Goal: Information Seeking & Learning: Learn about a topic

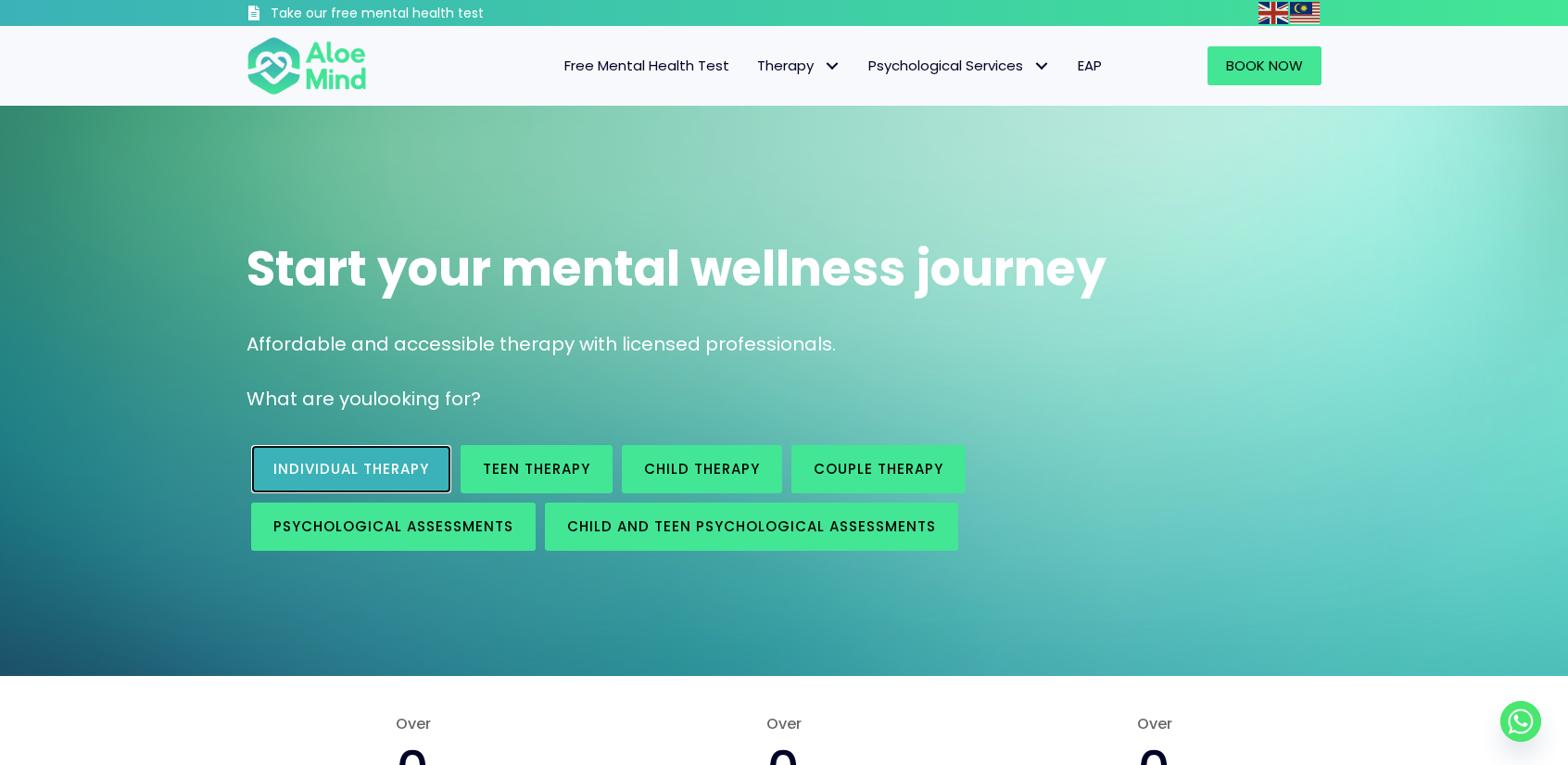
click at [410, 450] on link "Individual therapy" at bounding box center [350, 469] width 200 height 48
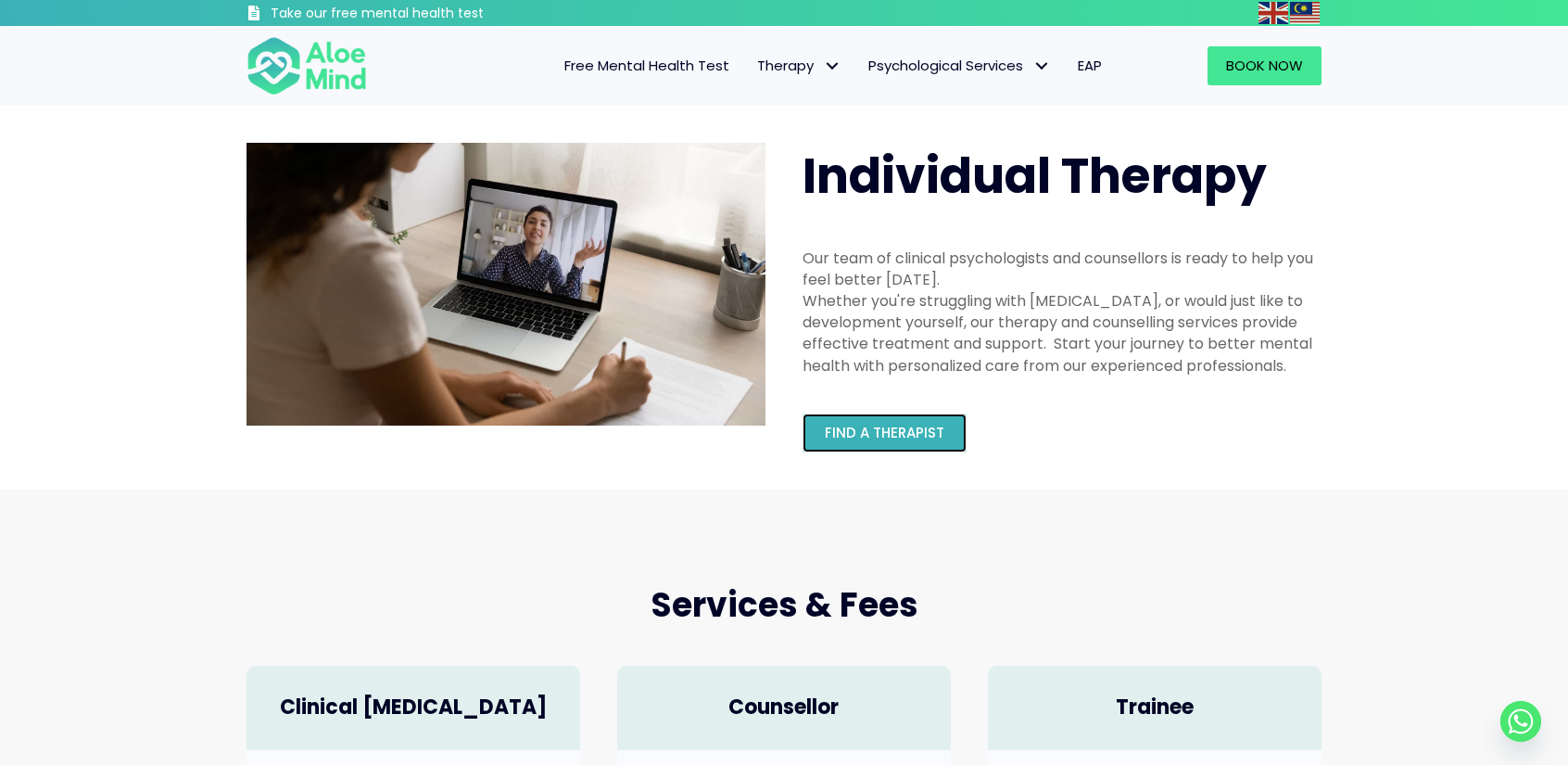
click at [838, 420] on link "Find a therapist" at bounding box center [884, 432] width 164 height 38
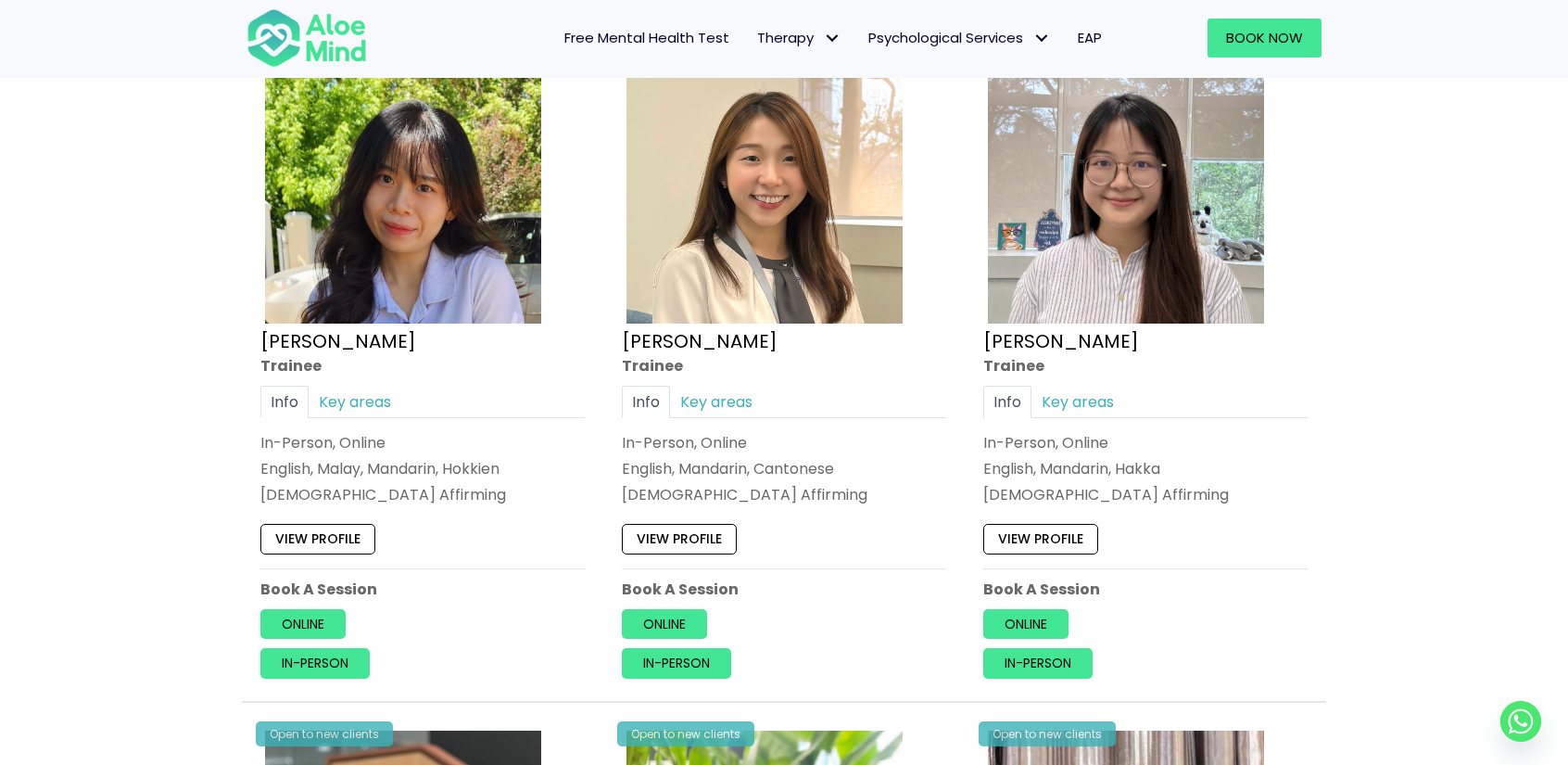
scroll to position [1020, 0]
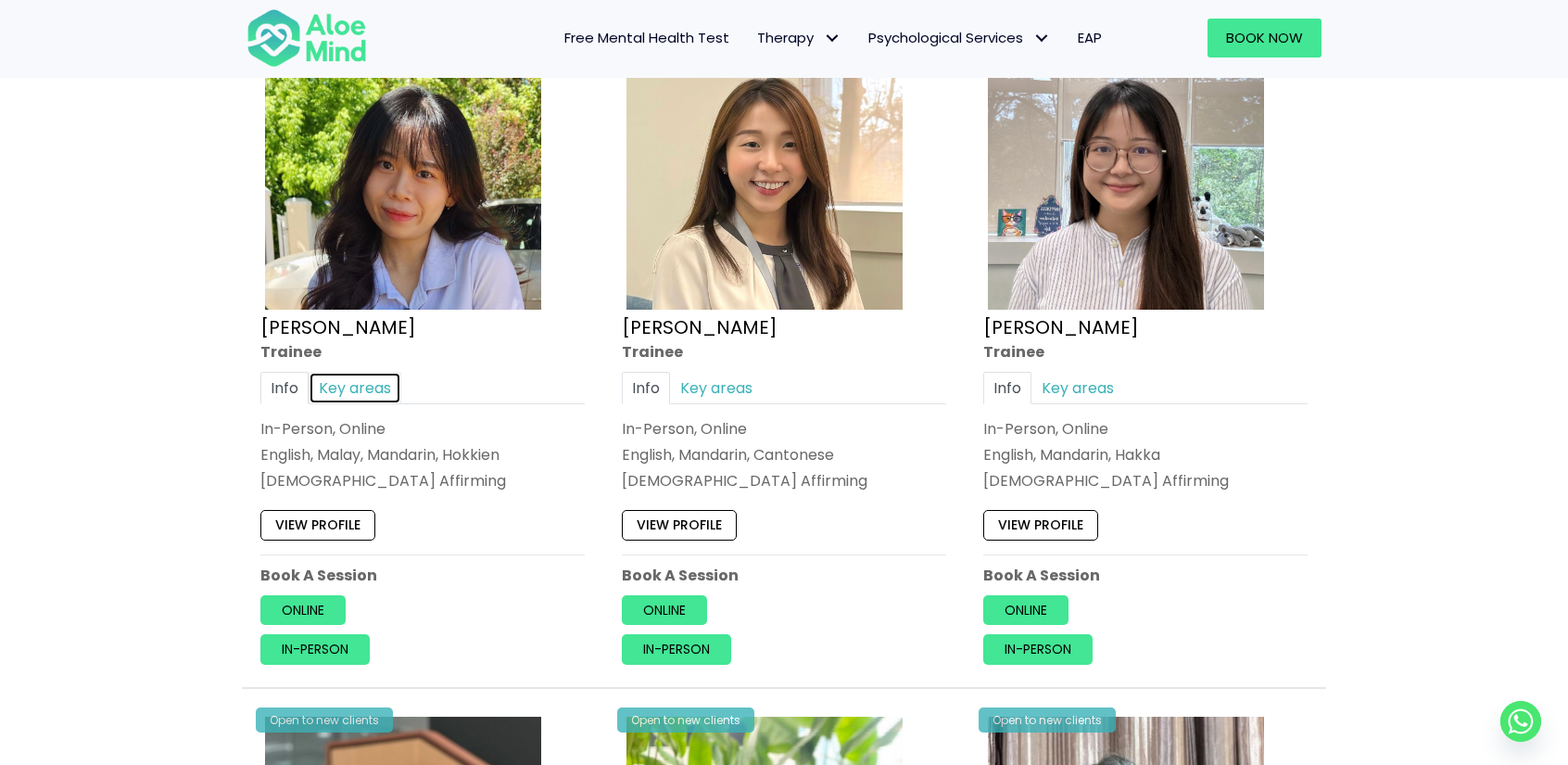
click at [335, 389] on link "Key areas" at bounding box center [355, 388] width 93 height 33
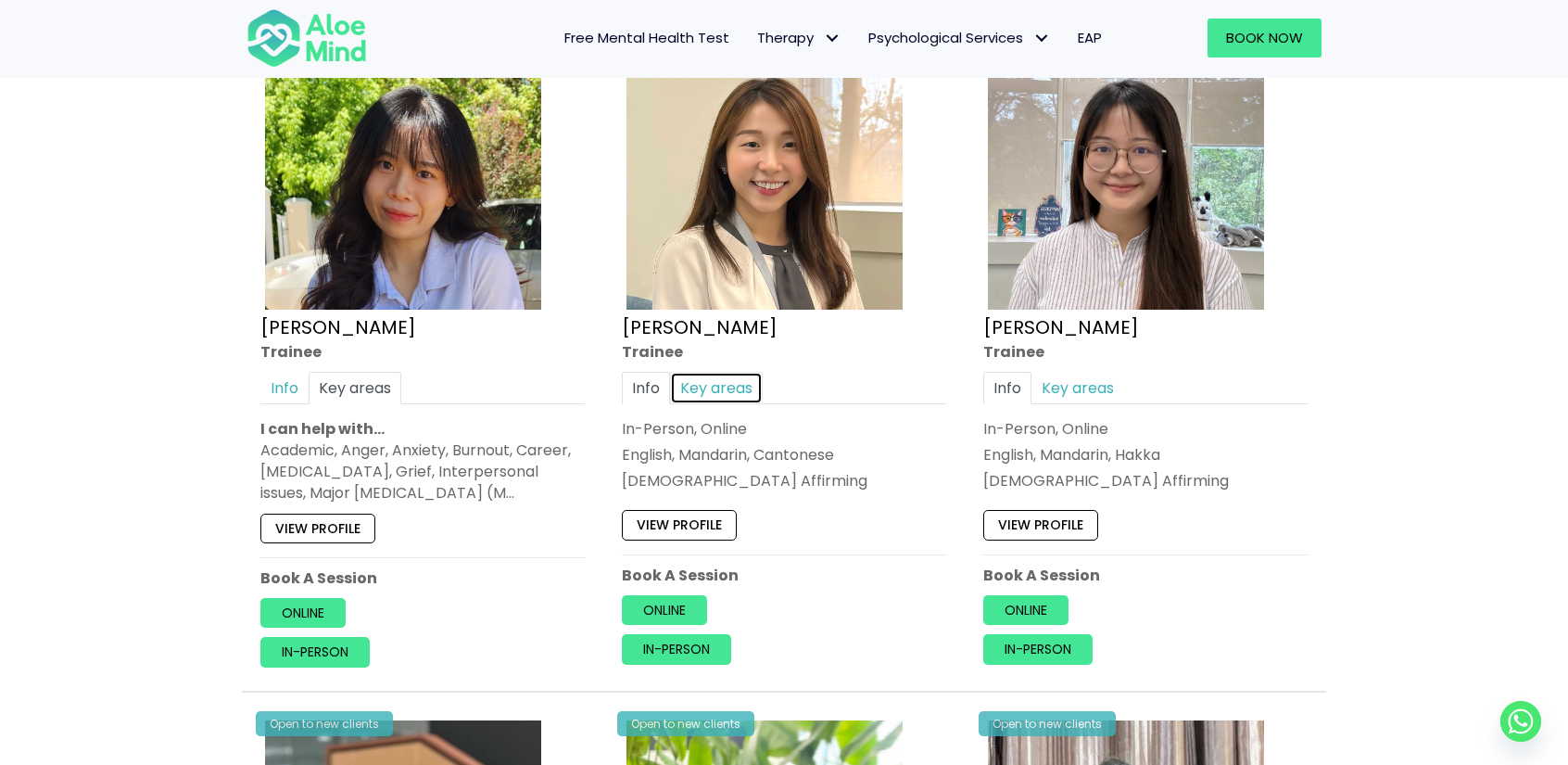
click at [714, 378] on link "Key areas" at bounding box center [716, 388] width 93 height 33
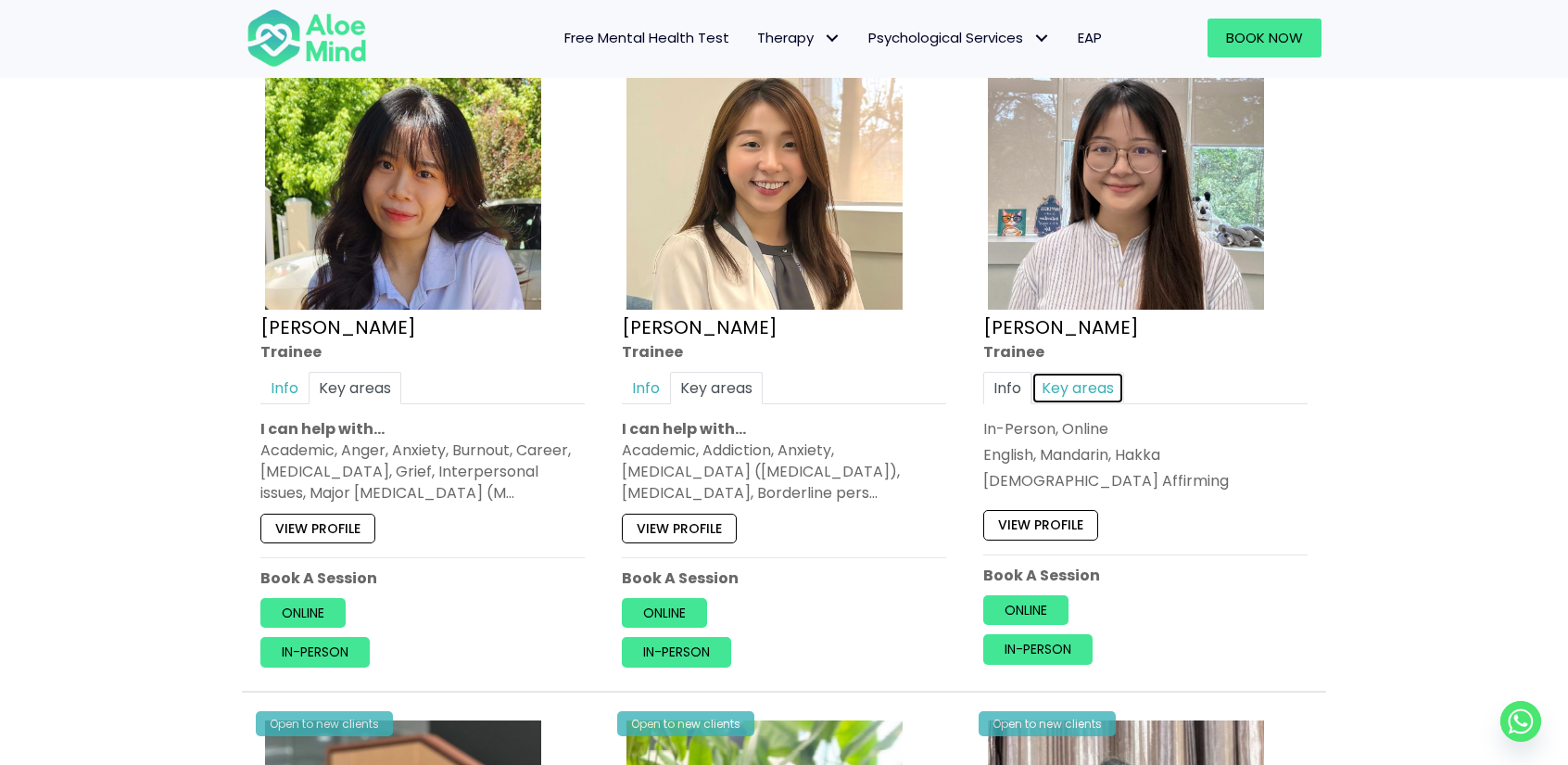
click at [1078, 387] on link "Key areas" at bounding box center [1078, 388] width 93 height 33
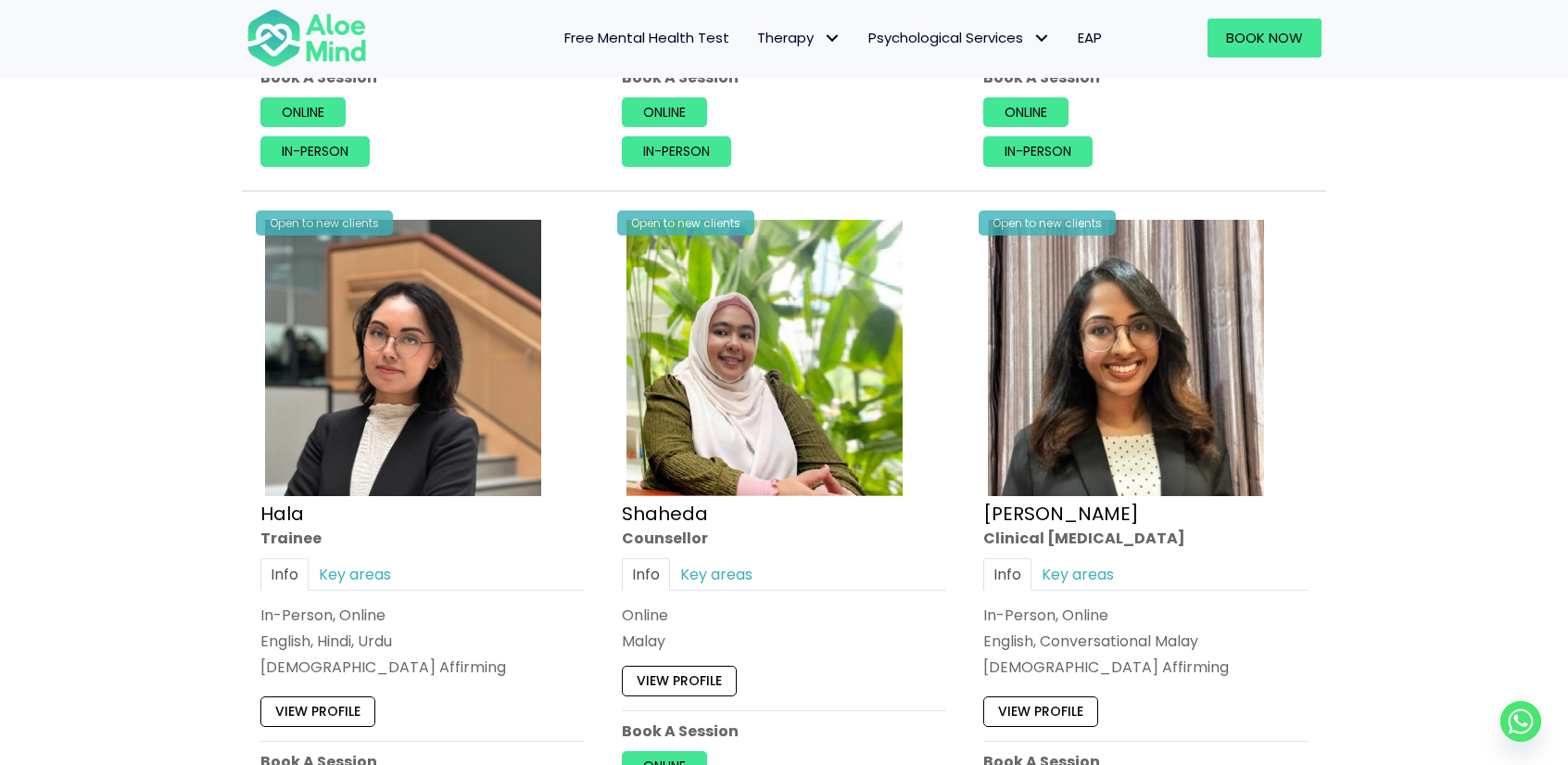
scroll to position [1575, 0]
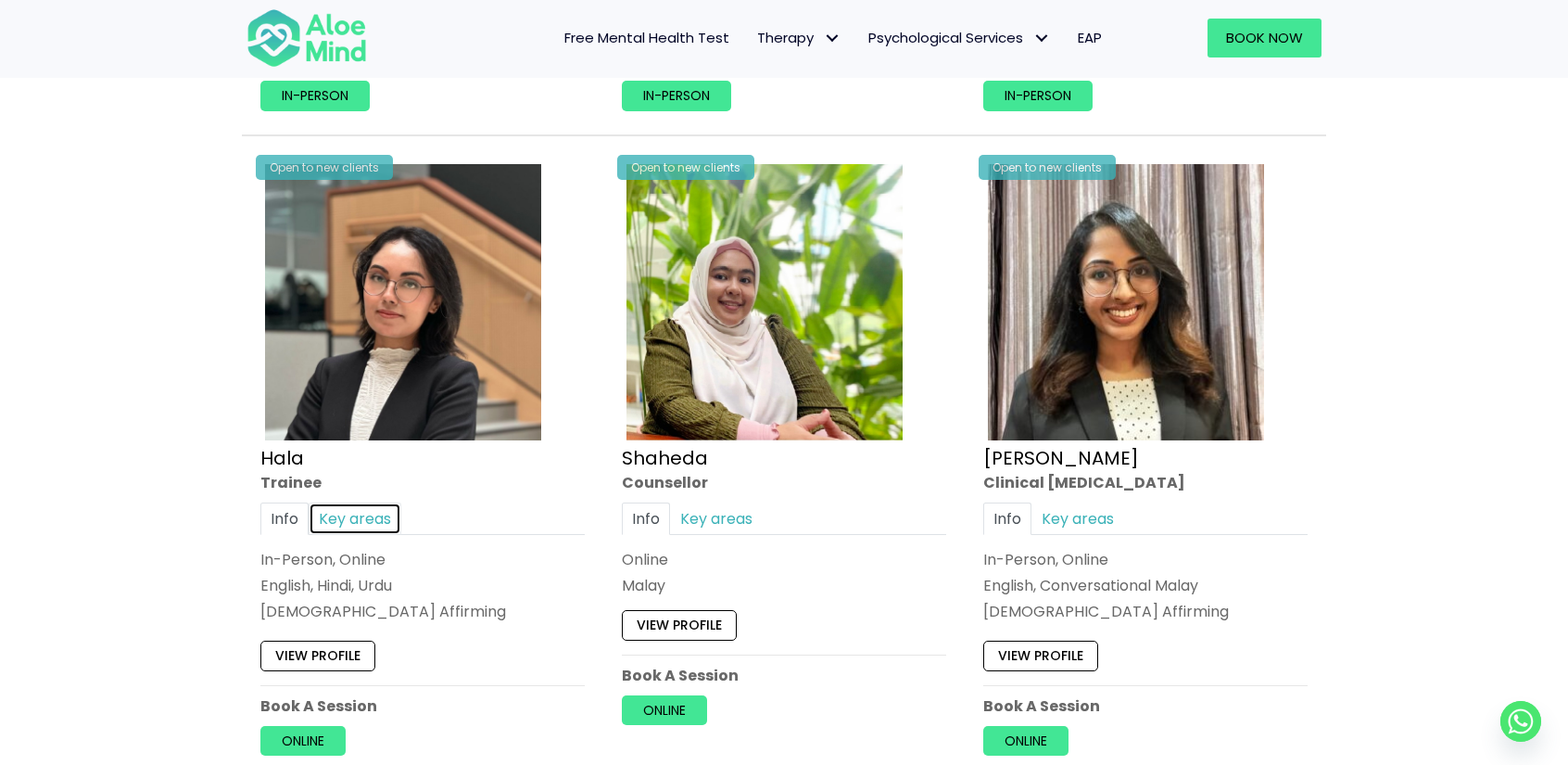
click at [344, 524] on link "Key areas" at bounding box center [355, 517] width 93 height 33
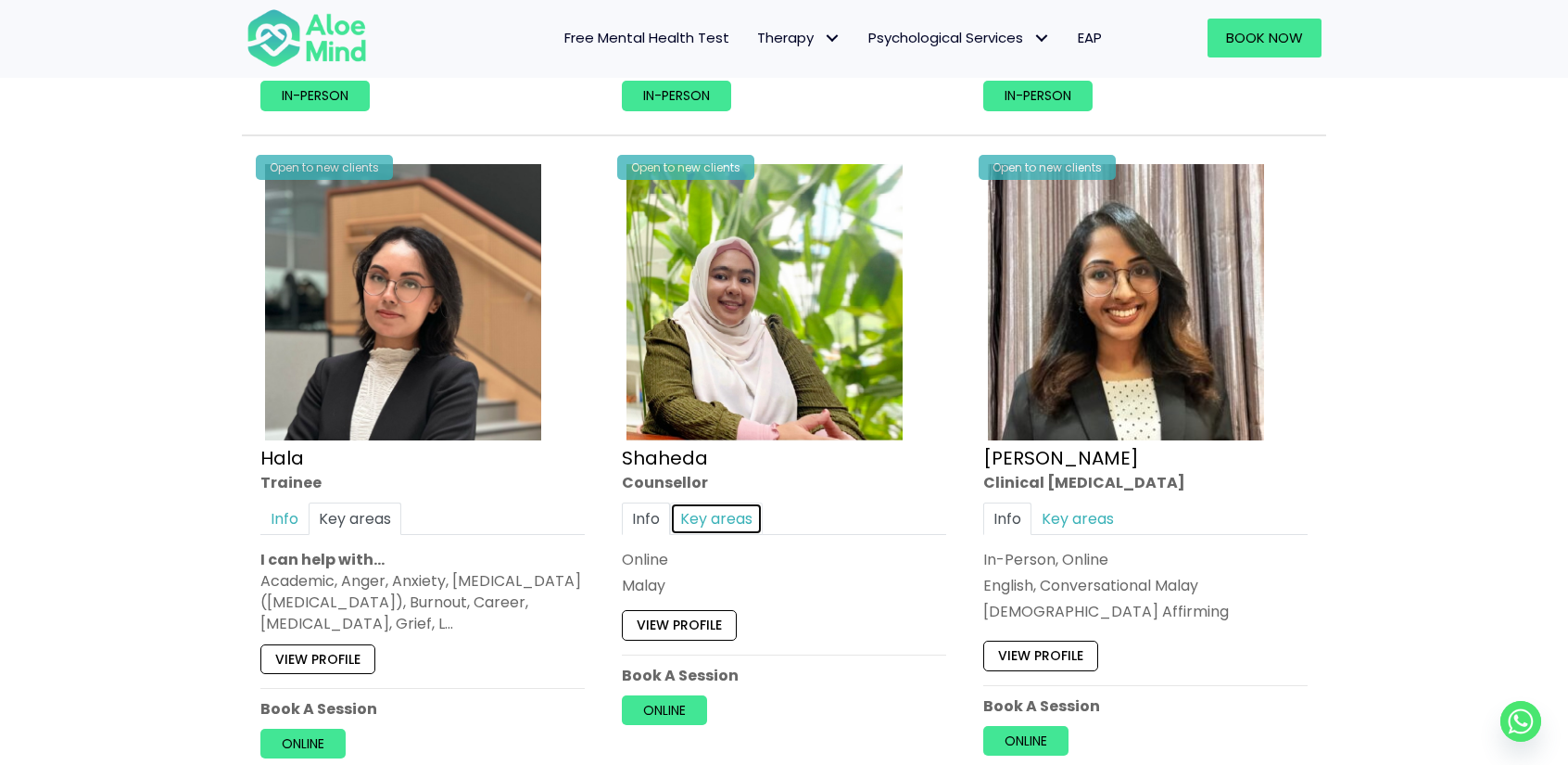
click at [693, 517] on link "Key areas" at bounding box center [716, 517] width 93 height 33
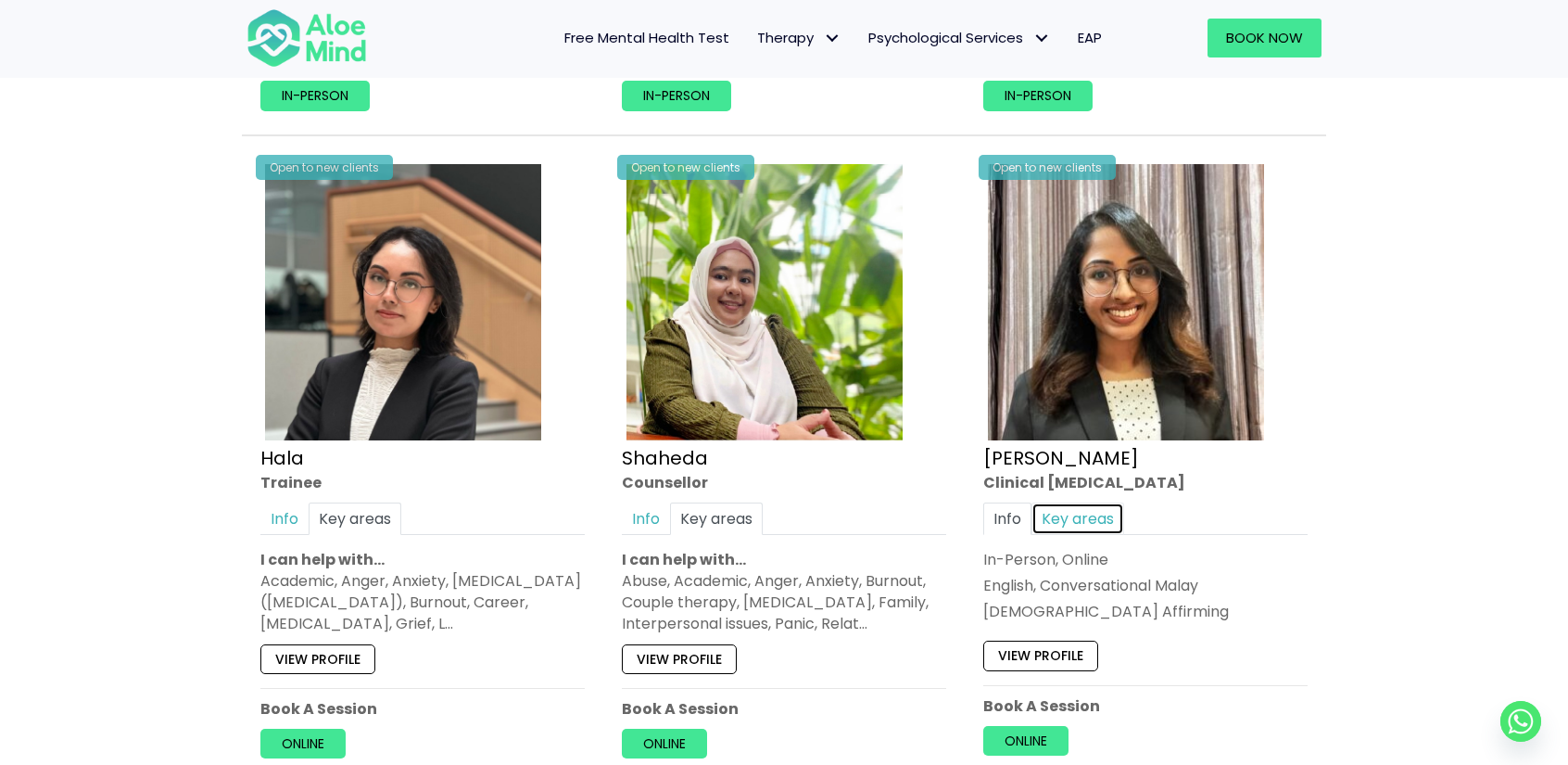
click at [1055, 517] on link "Key areas" at bounding box center [1078, 517] width 93 height 33
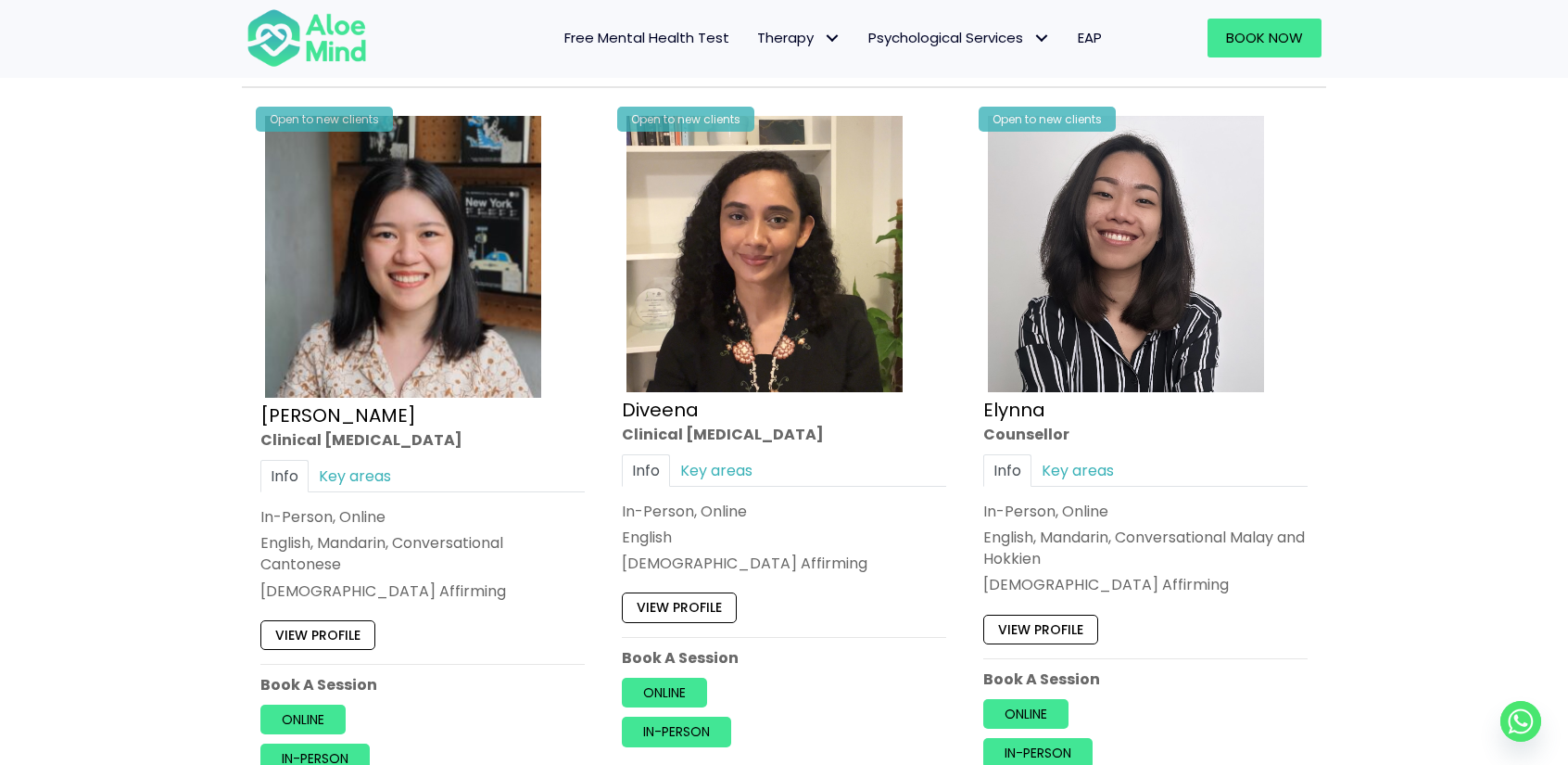
scroll to position [2317, 0]
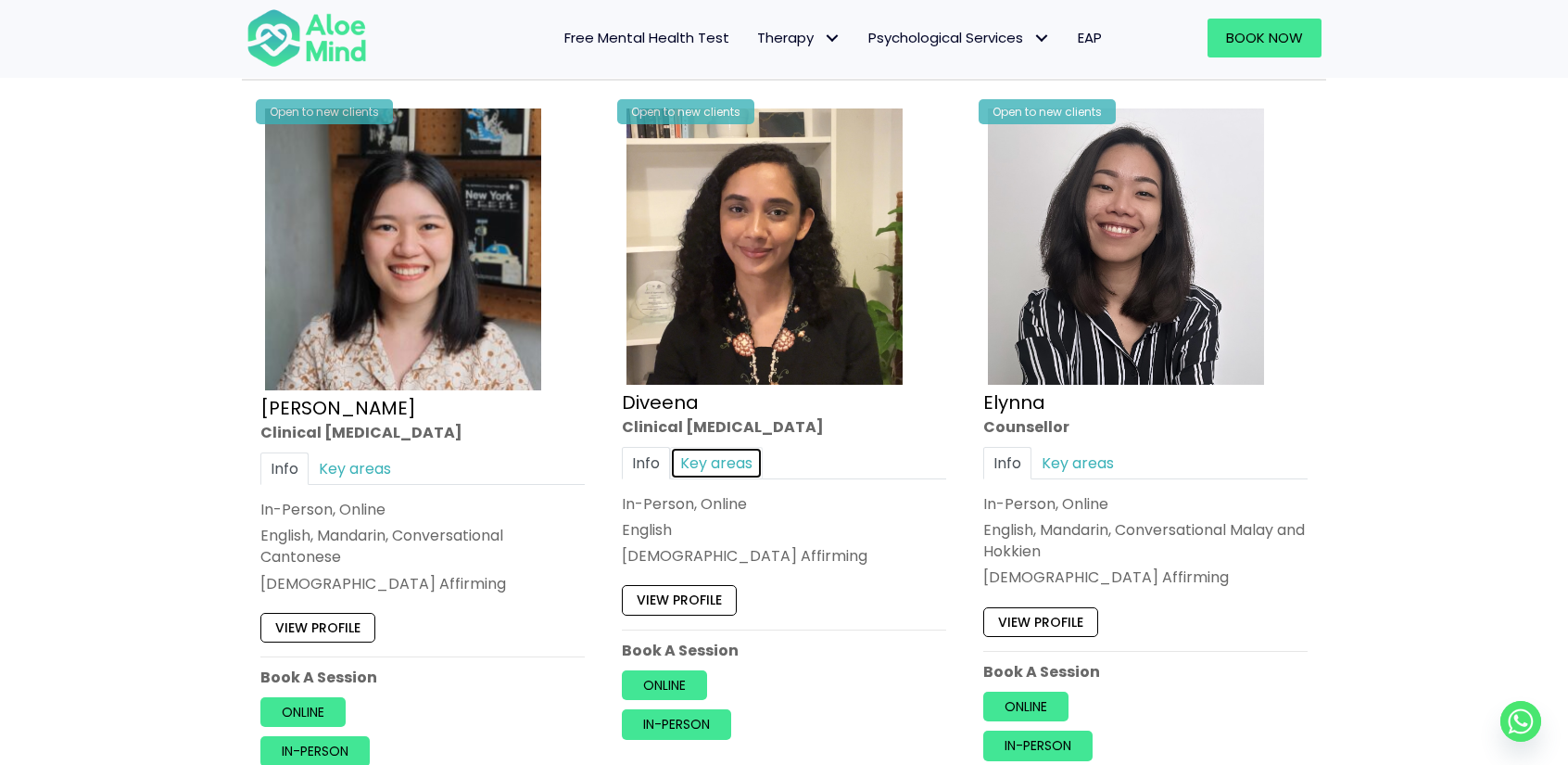
click at [737, 456] on link "Key areas" at bounding box center [716, 463] width 93 height 33
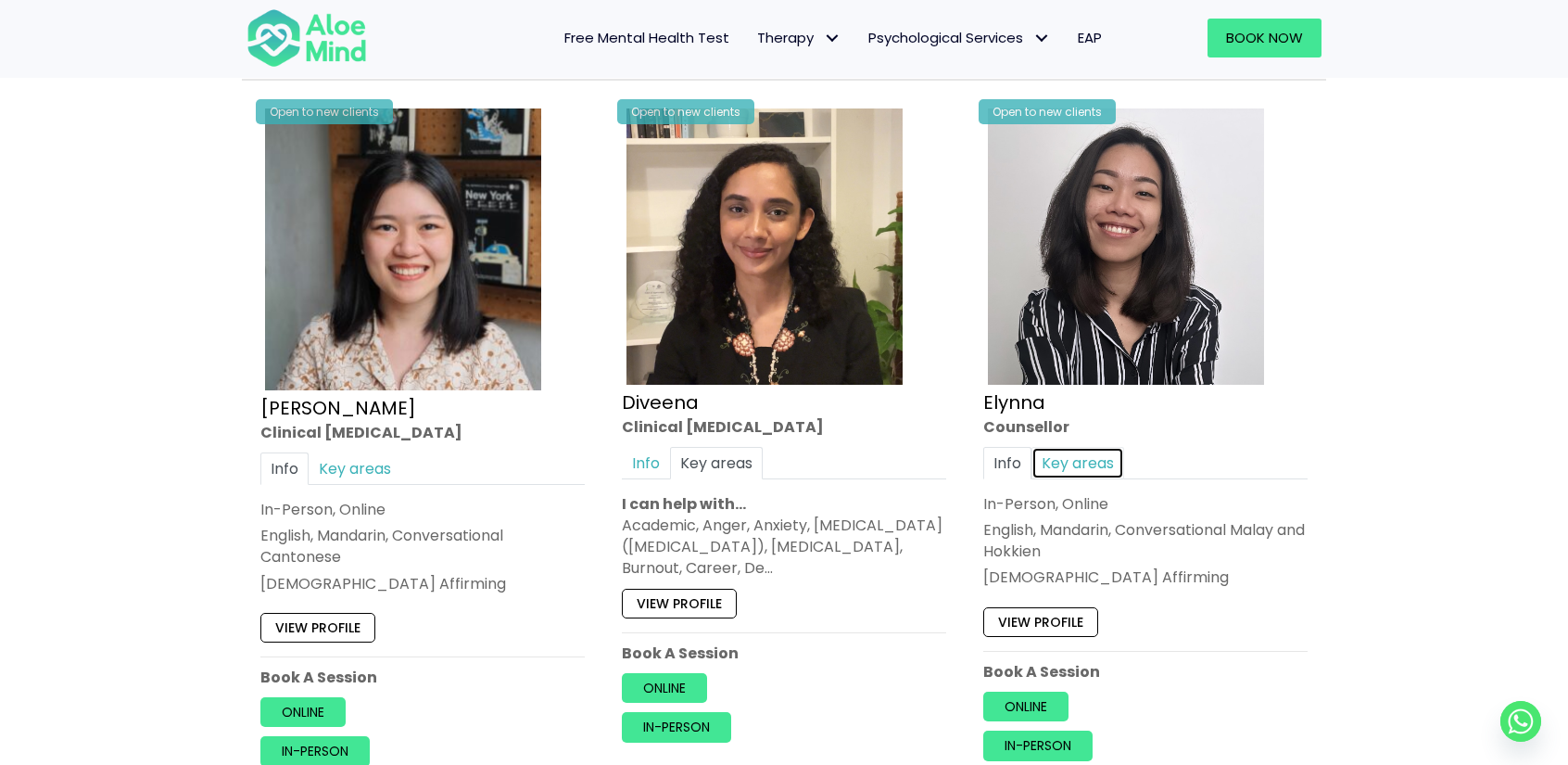
click at [1050, 450] on link "Key areas" at bounding box center [1078, 463] width 93 height 33
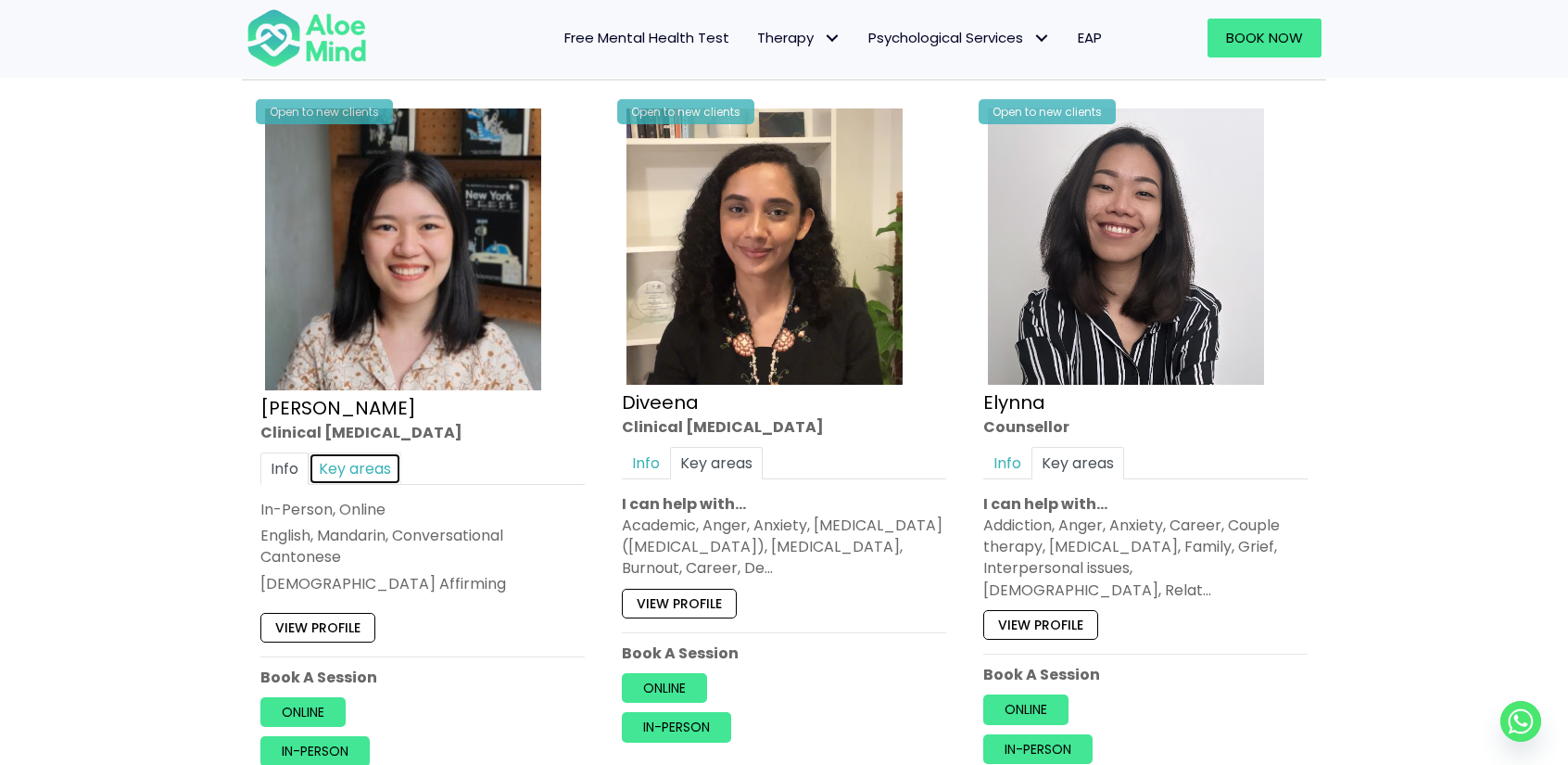
click at [370, 460] on link "Key areas" at bounding box center [355, 468] width 93 height 33
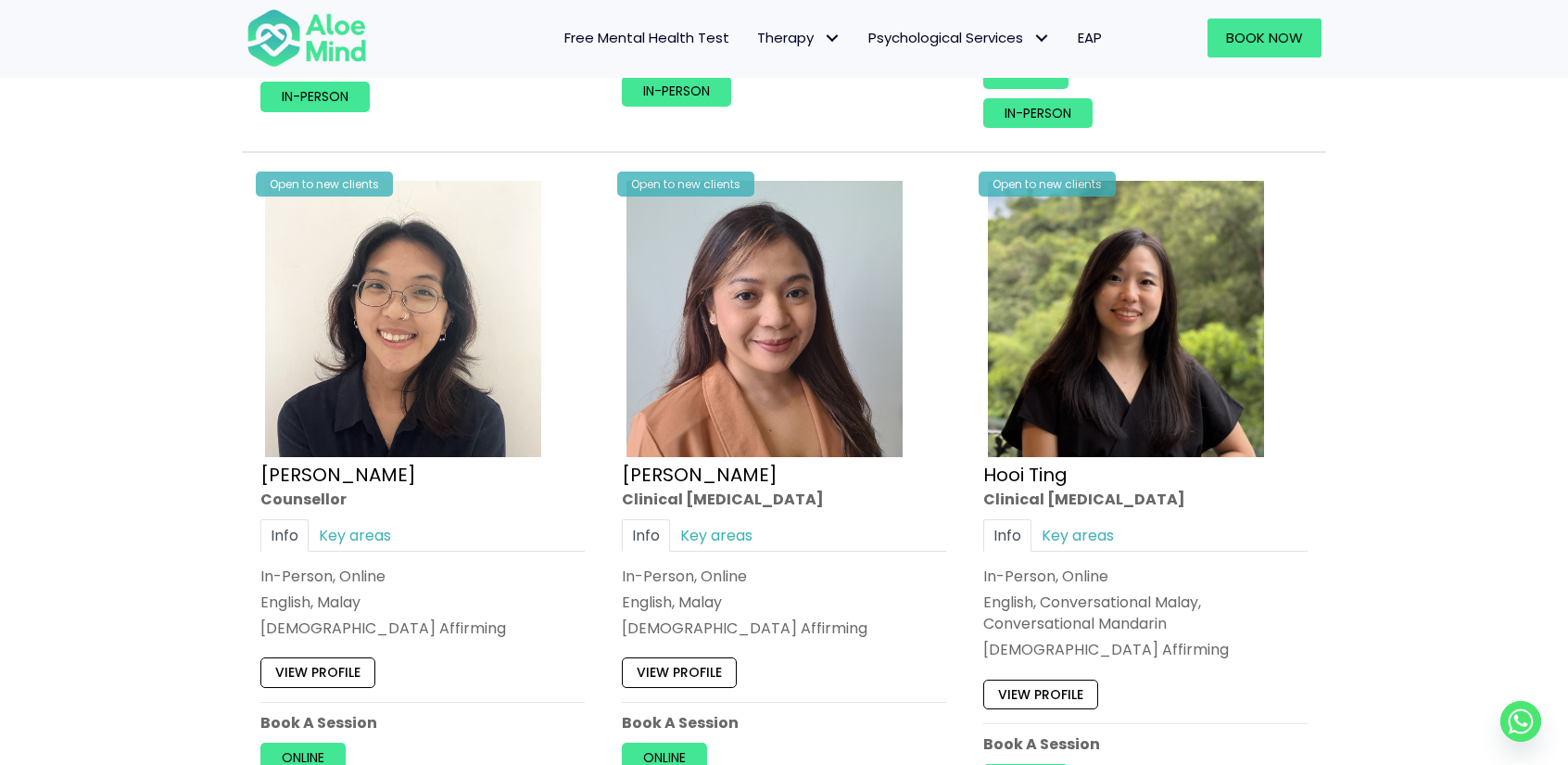
scroll to position [2966, 0]
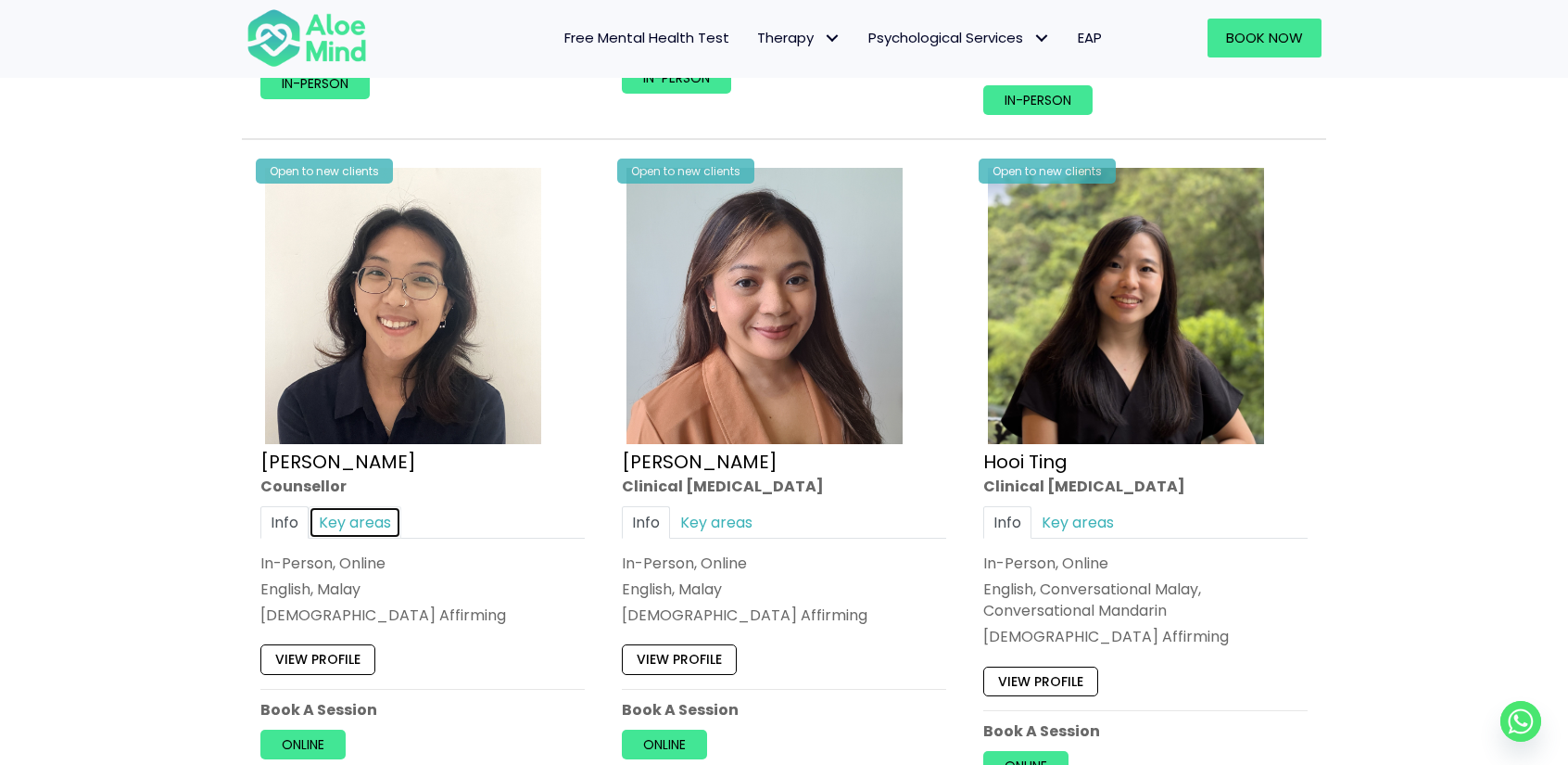
click at [339, 506] on link "Key areas" at bounding box center [355, 522] width 93 height 33
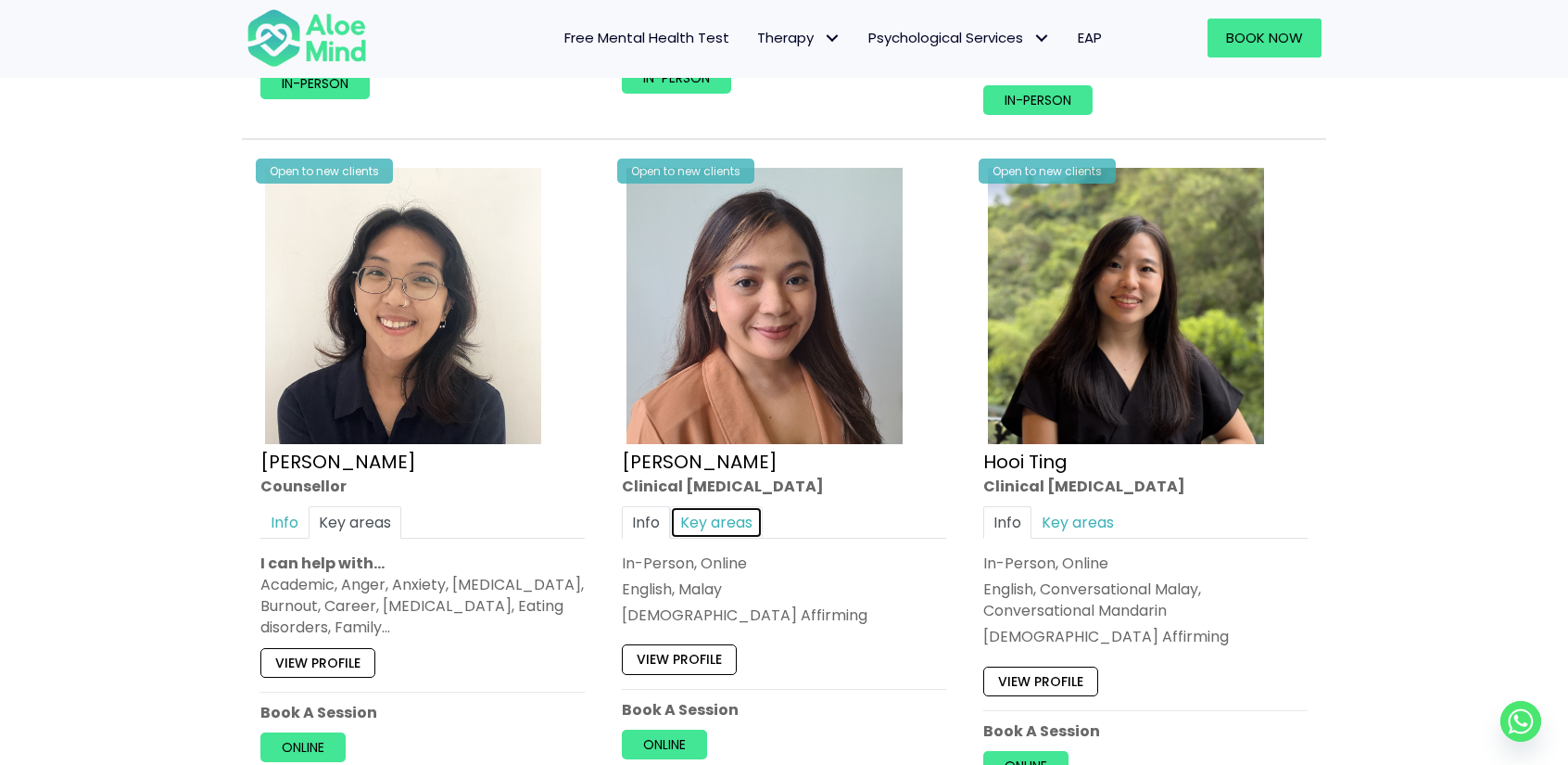
click at [709, 506] on link "Key areas" at bounding box center [716, 522] width 93 height 33
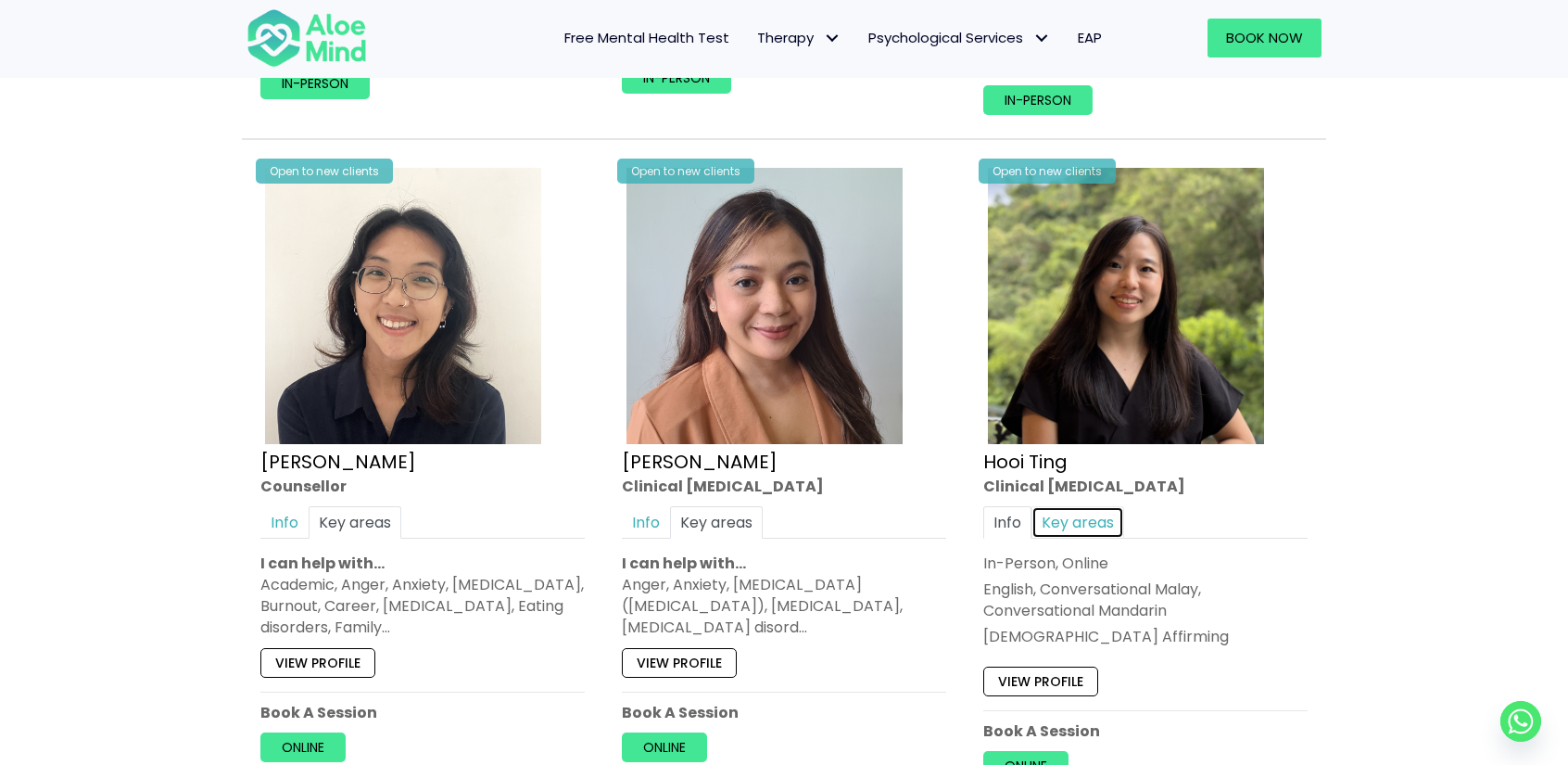
click at [1095, 506] on link "Key areas" at bounding box center [1078, 522] width 93 height 33
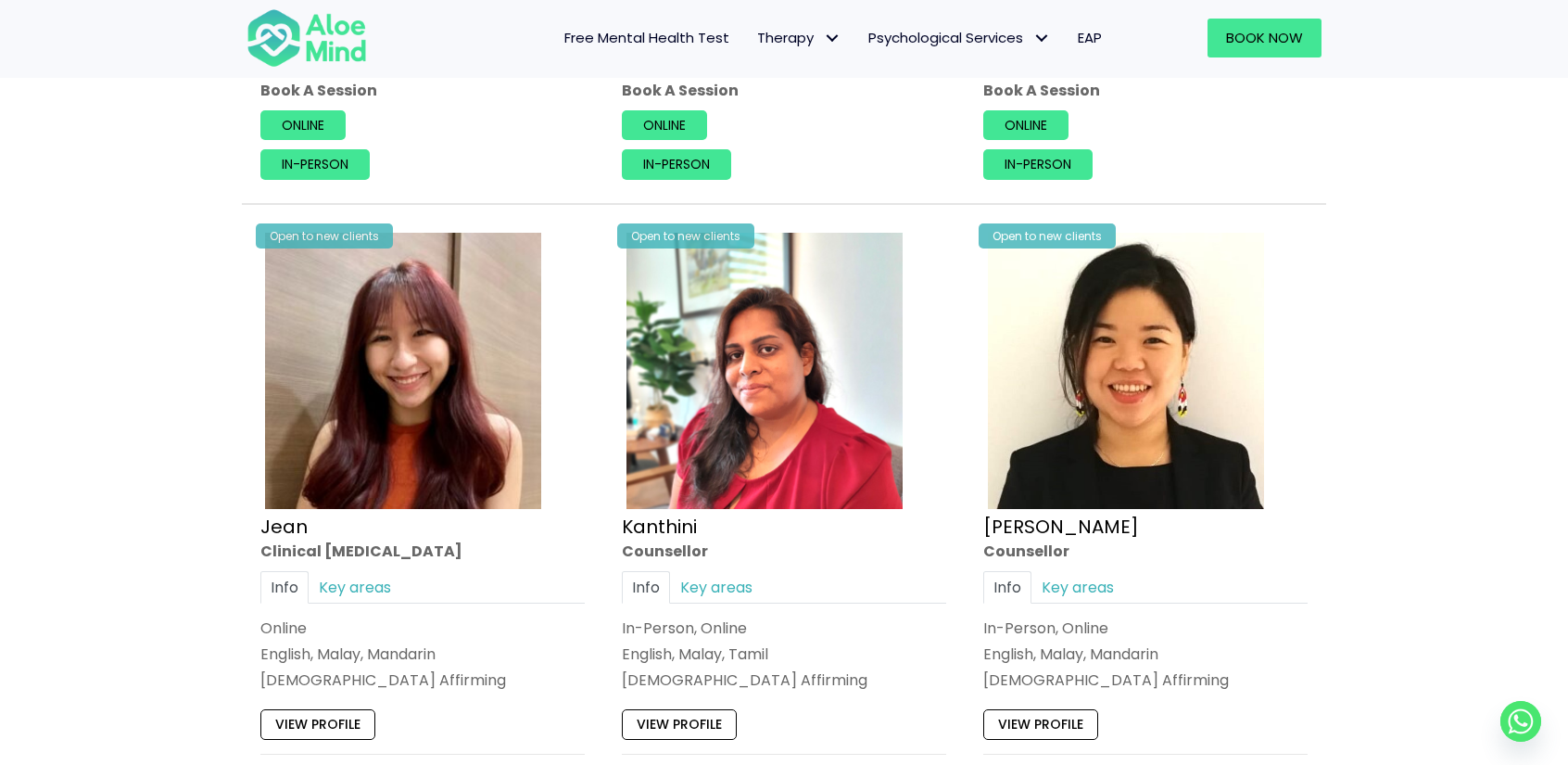
scroll to position [3615, 0]
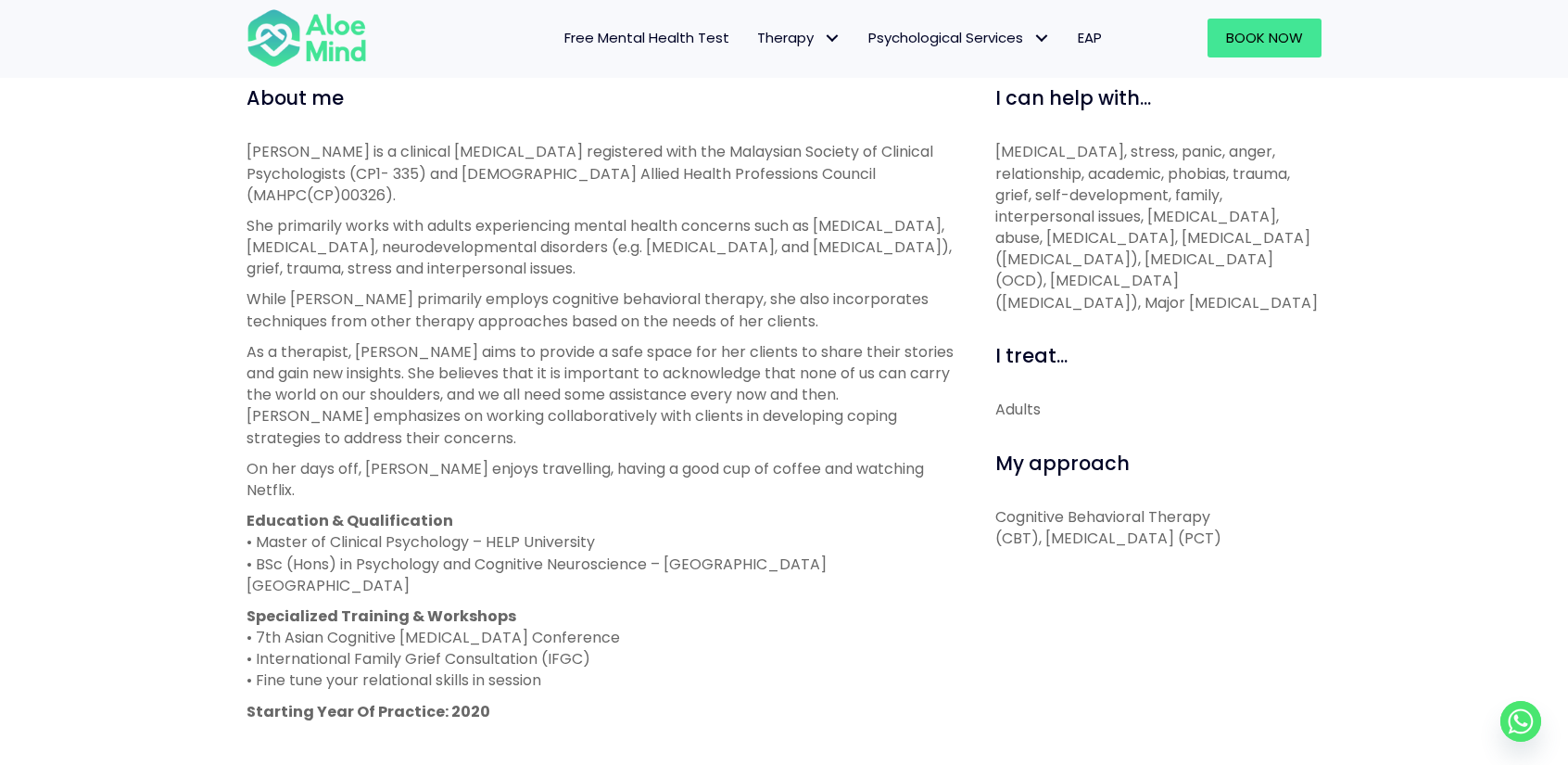
scroll to position [649, 0]
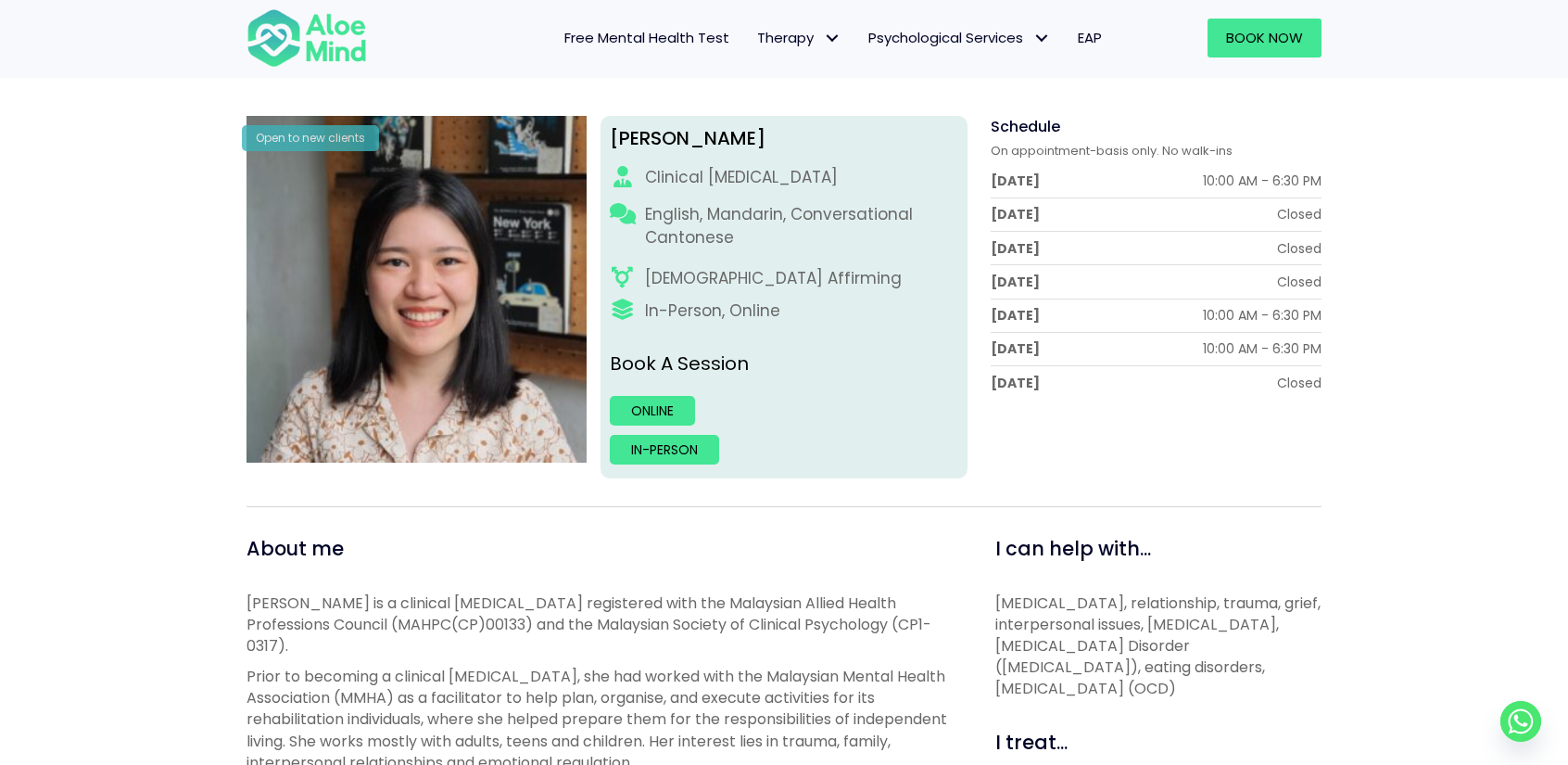
scroll to position [186, 0]
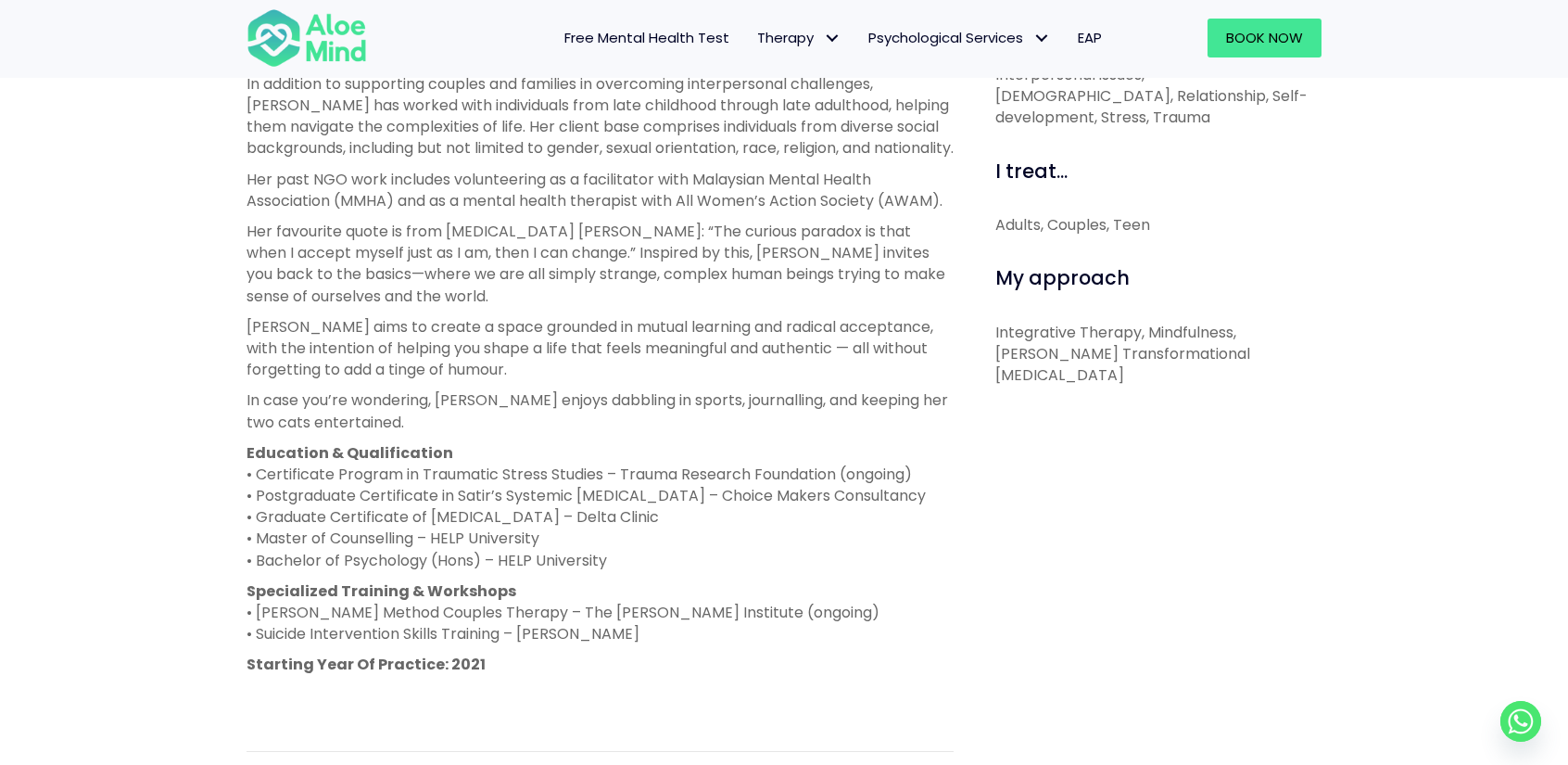
scroll to position [649, 0]
